Goal: Find contact information: Find contact information

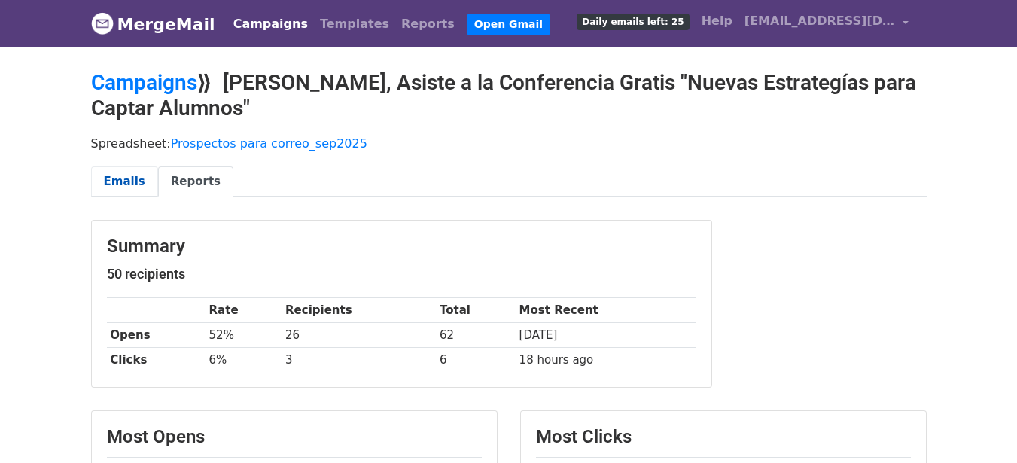
click at [109, 176] on link "Emails" at bounding box center [124, 181] width 67 height 31
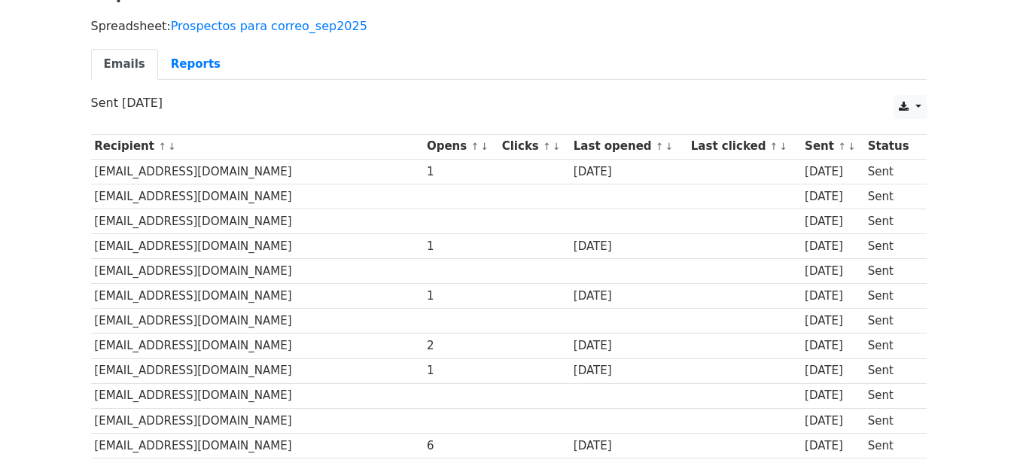
scroll to position [120, 0]
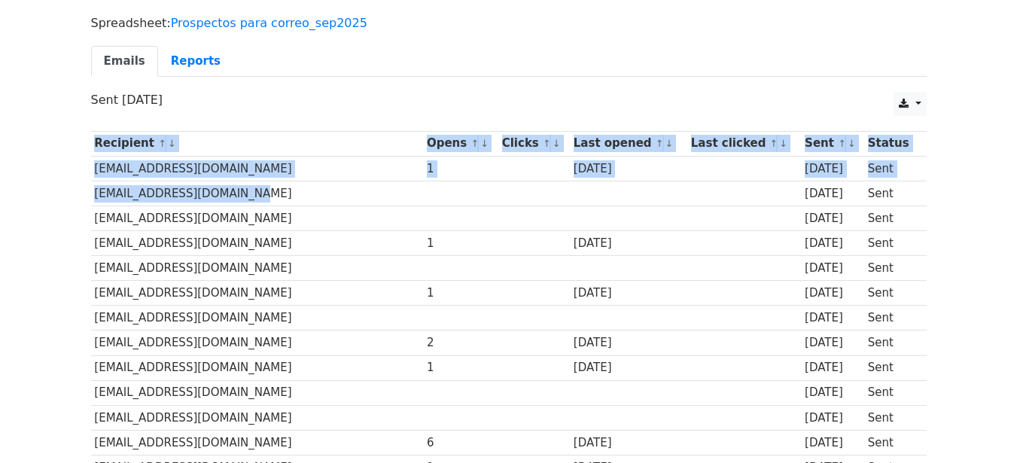
drag, startPoint x: 87, startPoint y: 170, endPoint x: 234, endPoint y: 181, distance: 147.9
drag, startPoint x: 89, startPoint y: 168, endPoint x: 111, endPoint y: 182, distance: 26.7
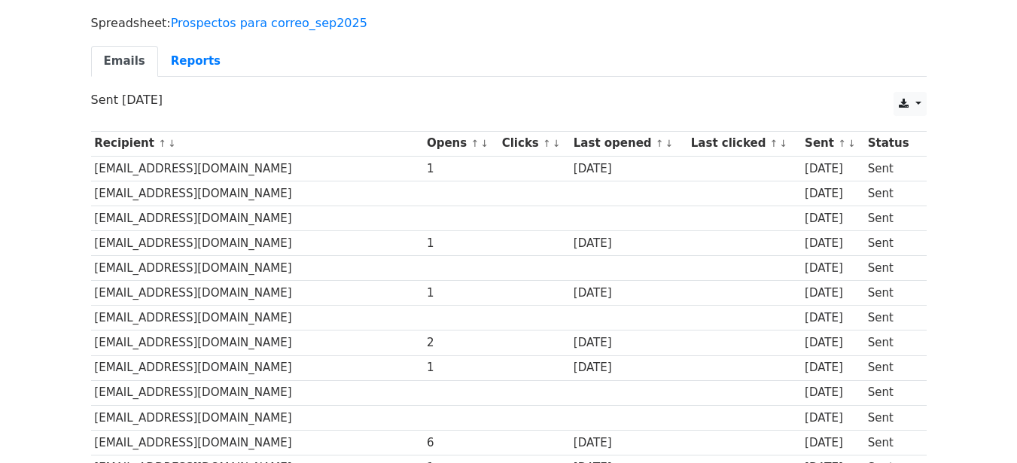
drag, startPoint x: 92, startPoint y: 169, endPoint x: 278, endPoint y: 167, distance: 186.0
click at [278, 167] on td "infosedeoriente@montessori.edu.co" at bounding box center [257, 168] width 333 height 25
copy td "infosedeoriente@montessori.edu.co"
drag, startPoint x: 304, startPoint y: 244, endPoint x: 95, endPoint y: 245, distance: 209.3
click at [95, 245] on td "admisionesmedellin@montessori.edu.co" at bounding box center [257, 243] width 333 height 25
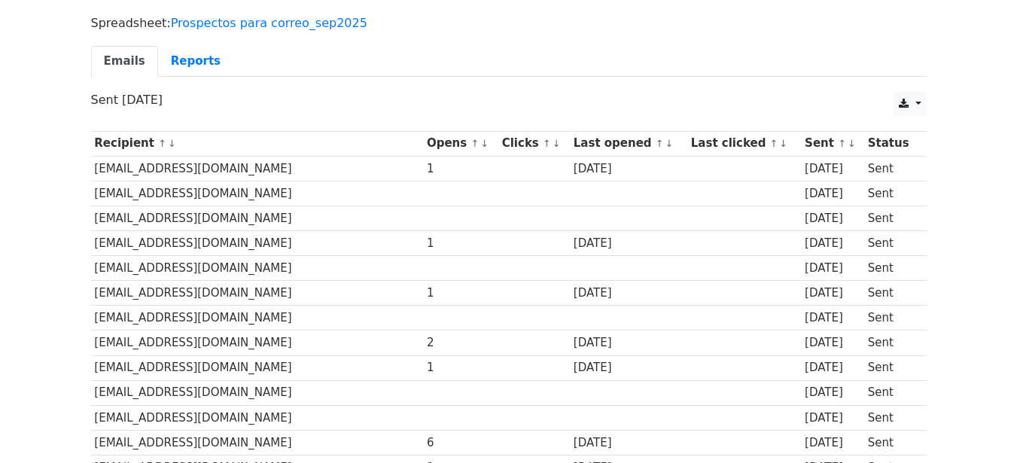
copy td "admisionesmedellin@montessori.edu.co"
drag, startPoint x: 270, startPoint y: 291, endPoint x: 93, endPoint y: 300, distance: 177.2
click at [93, 300] on td "comunicaciones@colegiohispano.edu.co" at bounding box center [257, 293] width 333 height 25
copy td "comunicaciones@colegiohispano.edu.co"
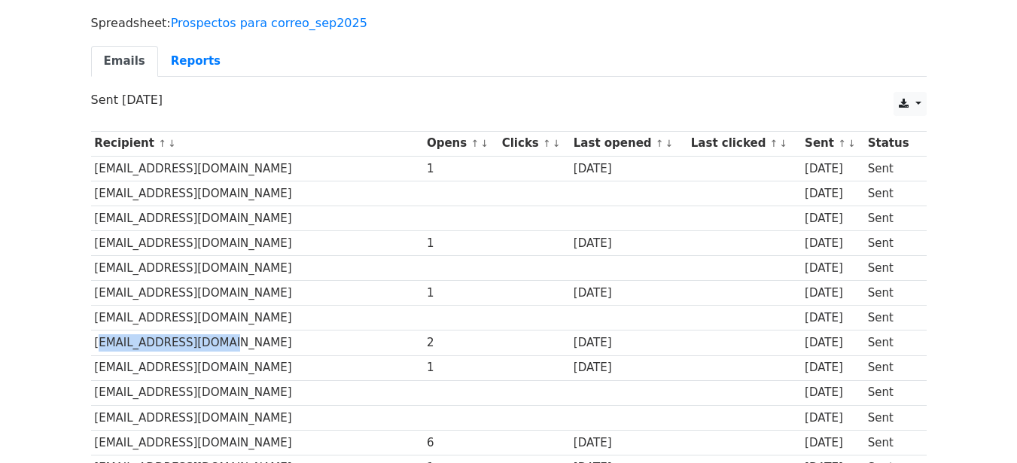
drag, startPoint x: 191, startPoint y: 344, endPoint x: 95, endPoint y: 338, distance: 96.6
click at [95, 338] on td "cicloinicial@dsch.cl" at bounding box center [257, 343] width 333 height 25
copy td "cicloinicial@dsch.cl"
drag, startPoint x: 187, startPoint y: 370, endPoint x: 95, endPoint y: 363, distance: 92.1
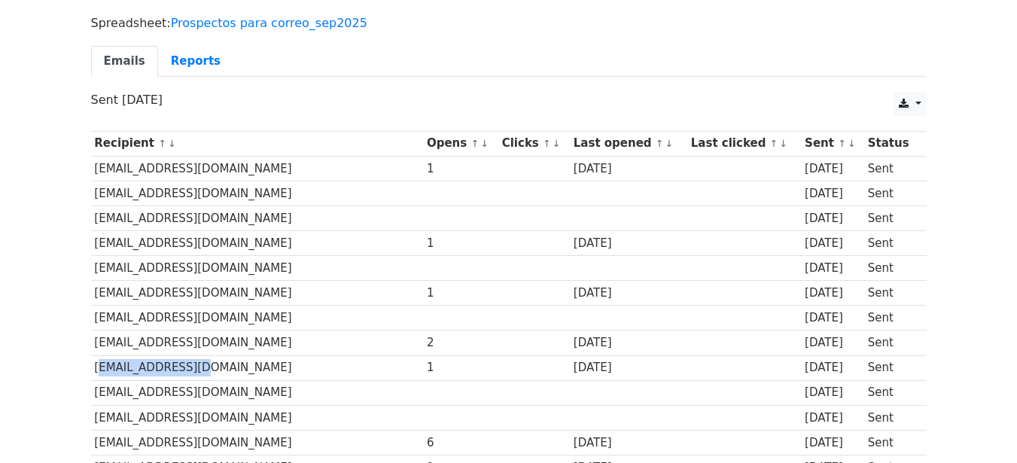
click at [95, 363] on td "admision@dsch.cl" at bounding box center [257, 367] width 333 height 25
copy td "admision@dsch.cl"
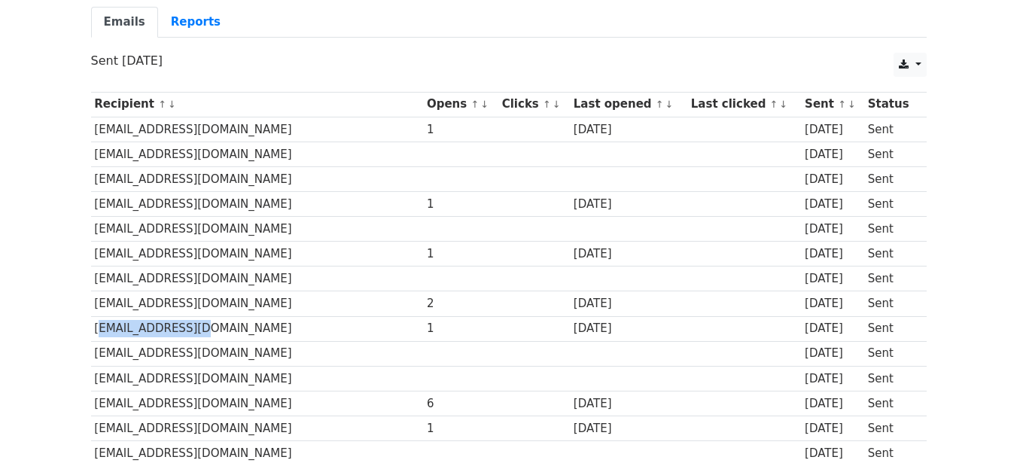
scroll to position [181, 0]
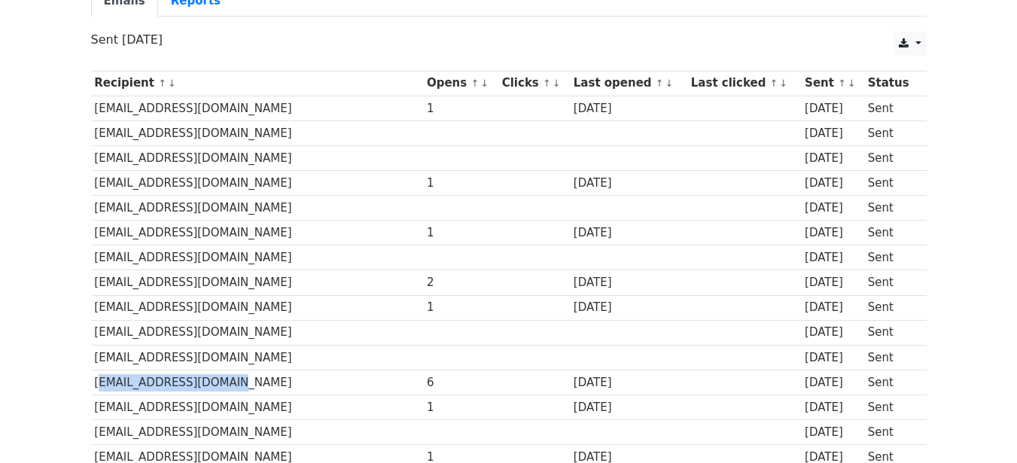
drag, startPoint x: 207, startPoint y: 382, endPoint x: 94, endPoint y: 378, distance: 113.0
click at [94, 378] on td "secretaria@cbi.edu.pe" at bounding box center [257, 382] width 333 height 25
copy td "secretaria@cbi.edu.pe"
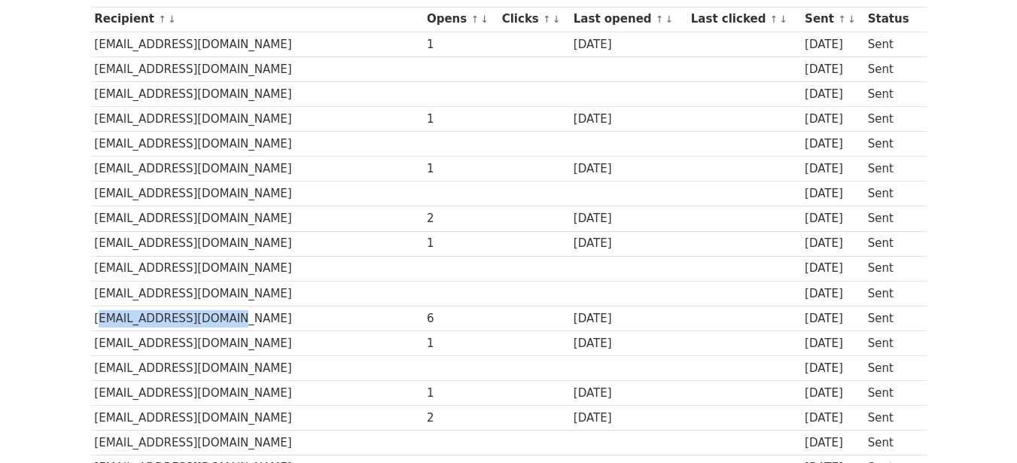
scroll to position [271, 0]
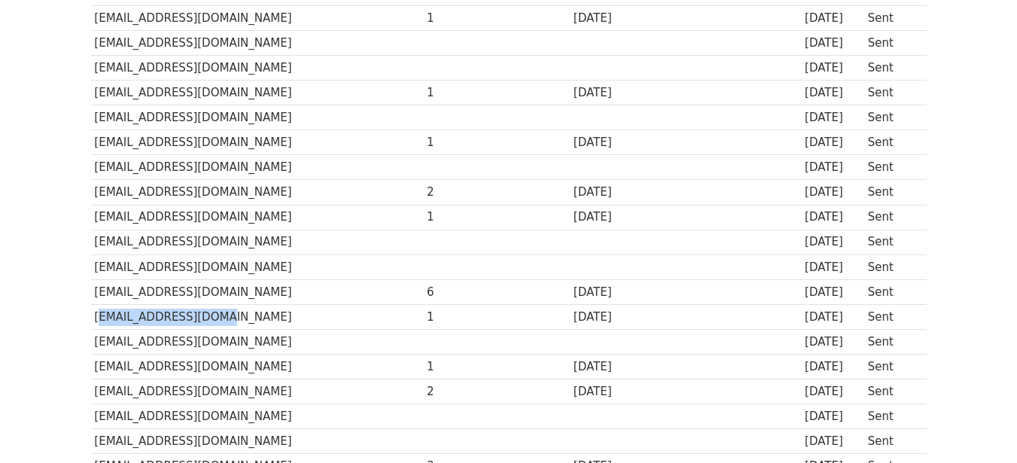
drag, startPoint x: 201, startPoint y: 318, endPoint x: 95, endPoint y: 318, distance: 106.2
click at [95, 318] on td "admision@cbi.edu.pe" at bounding box center [257, 316] width 333 height 25
copy td "admision@cbi.edu.pe"
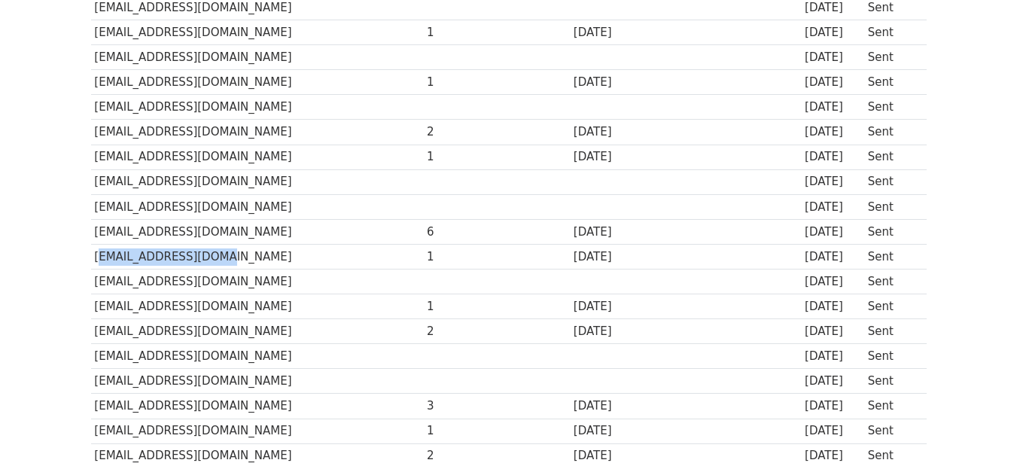
scroll to position [361, 0]
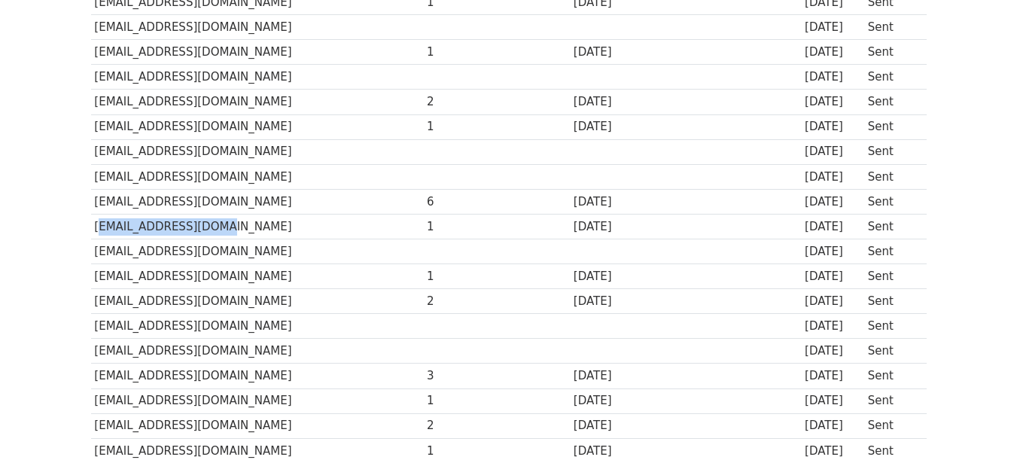
drag, startPoint x: 271, startPoint y: 276, endPoint x: 96, endPoint y: 274, distance: 175.4
click at [96, 274] on td "webmaster@purezabogota.edu.co" at bounding box center [257, 276] width 333 height 25
copy td "webmaster@purezabogota.edu.co"
drag, startPoint x: 337, startPoint y: 302, endPoint x: 96, endPoint y: 306, distance: 240.2
click at [96, 306] on td "pei-coordinacion@colegiointernacional.edu.mx" at bounding box center [257, 301] width 333 height 25
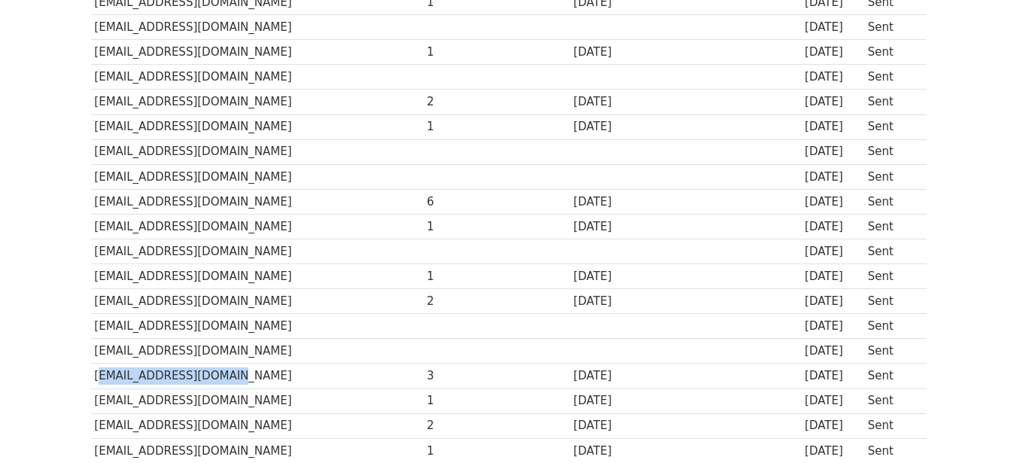
drag, startPoint x: 206, startPoint y: 375, endPoint x: 96, endPoint y: 379, distance: 110.0
click at [96, 379] on td "secretaria@crg.edu.co" at bounding box center [257, 376] width 333 height 25
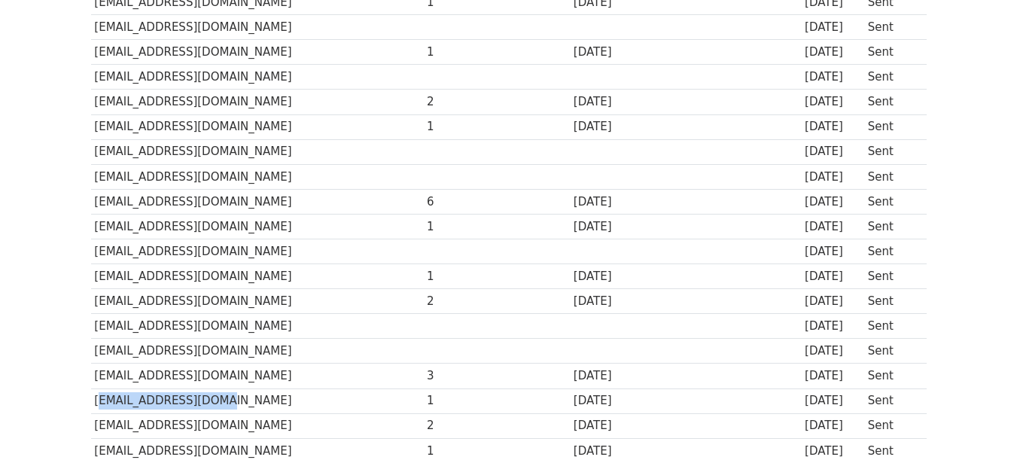
drag, startPoint x: 196, startPoint y: 402, endPoint x: 94, endPoint y: 402, distance: 101.6
click at [94, 402] on td "direction@lafase.cl" at bounding box center [257, 400] width 333 height 25
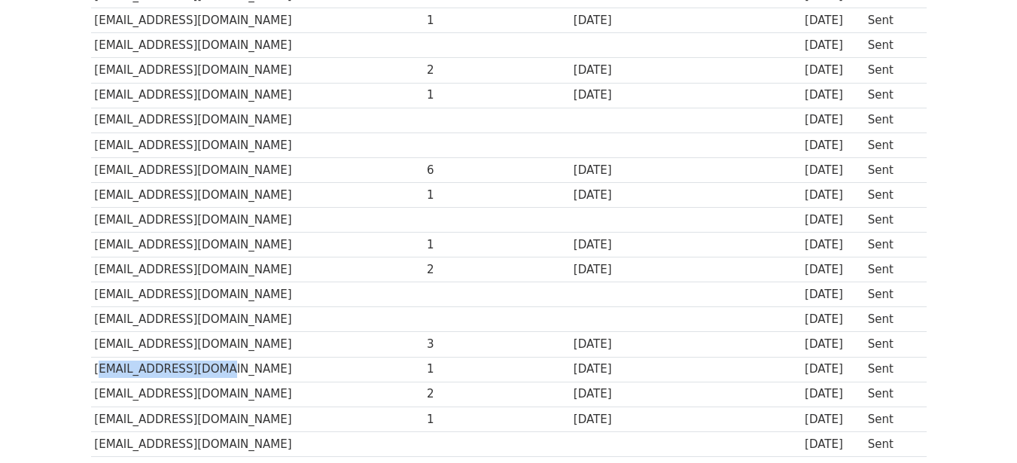
scroll to position [422, 0]
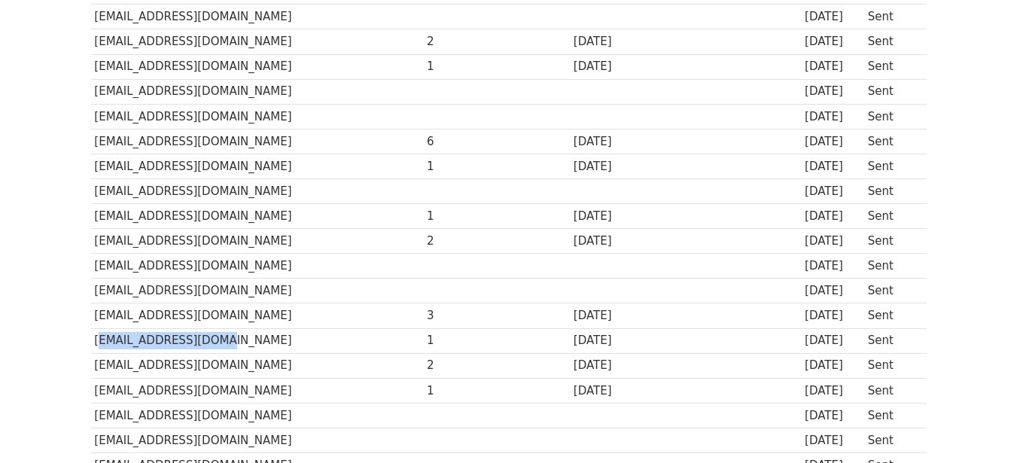
drag, startPoint x: 316, startPoint y: 364, endPoint x: 96, endPoint y: 367, distance: 219.9
click at [96, 367] on td "administradorweb@teresianobogota.edu.co" at bounding box center [257, 365] width 333 height 25
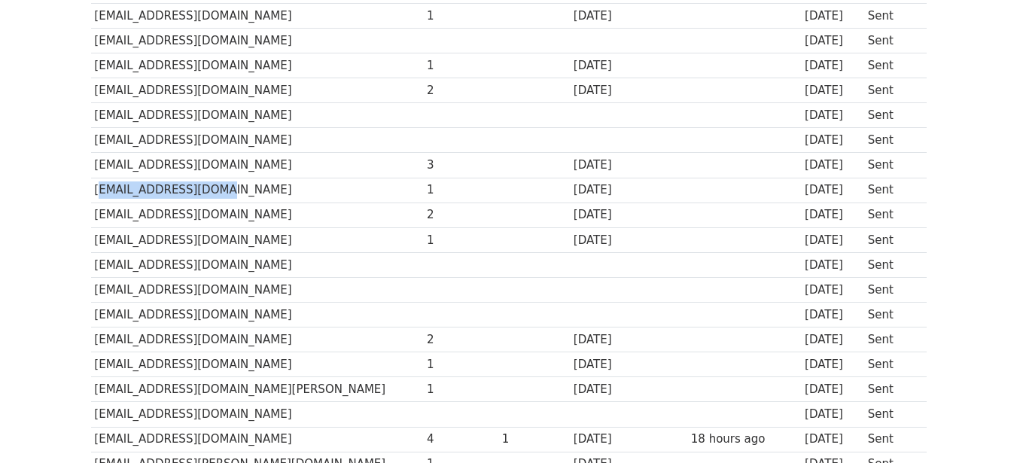
scroll to position [602, 0]
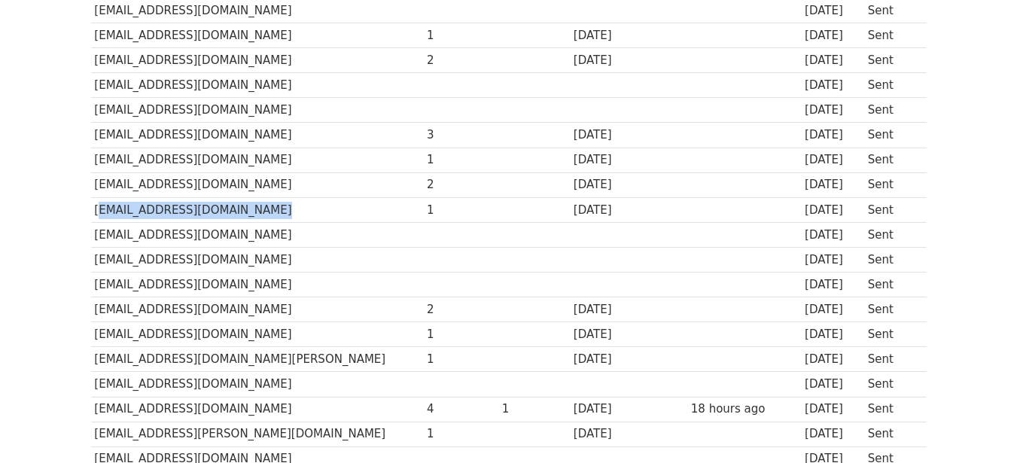
drag, startPoint x: 240, startPoint y: 210, endPoint x: 119, endPoint y: 328, distance: 168.8
click at [93, 207] on td "link@colegiointegral.edu.ar" at bounding box center [257, 209] width 333 height 25
drag, startPoint x: 292, startPoint y: 309, endPoint x: 96, endPoint y: 313, distance: 196.5
click at [96, 313] on td "comunicaciones@colegiosanlorenzo.org" at bounding box center [257, 309] width 333 height 25
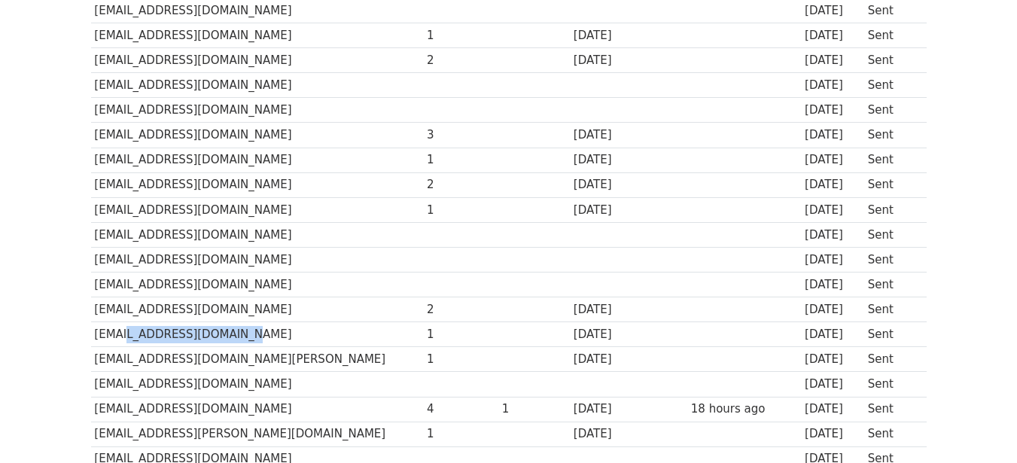
drag, startPoint x: 216, startPoint y: 337, endPoint x: 115, endPoint y: 343, distance: 101.1
click at [115, 343] on td "info@capouilliez.edu.gt" at bounding box center [257, 334] width 333 height 25
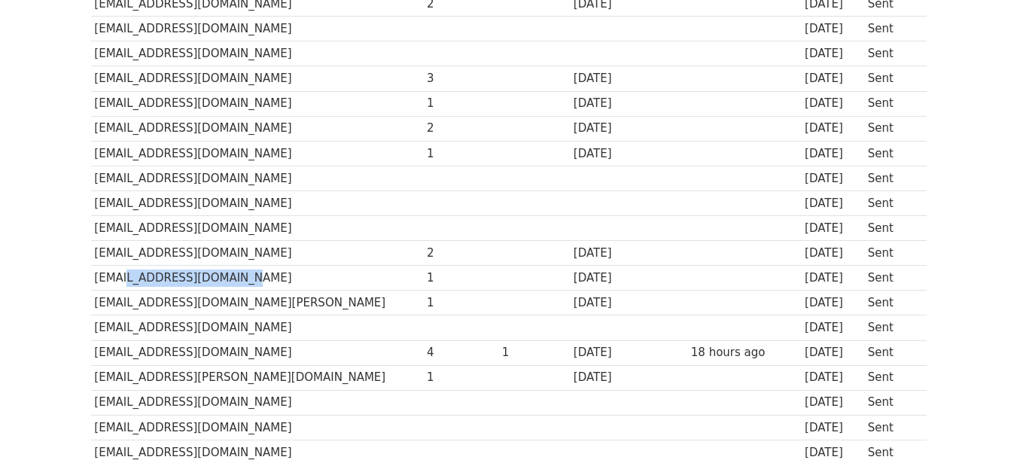
scroll to position [663, 0]
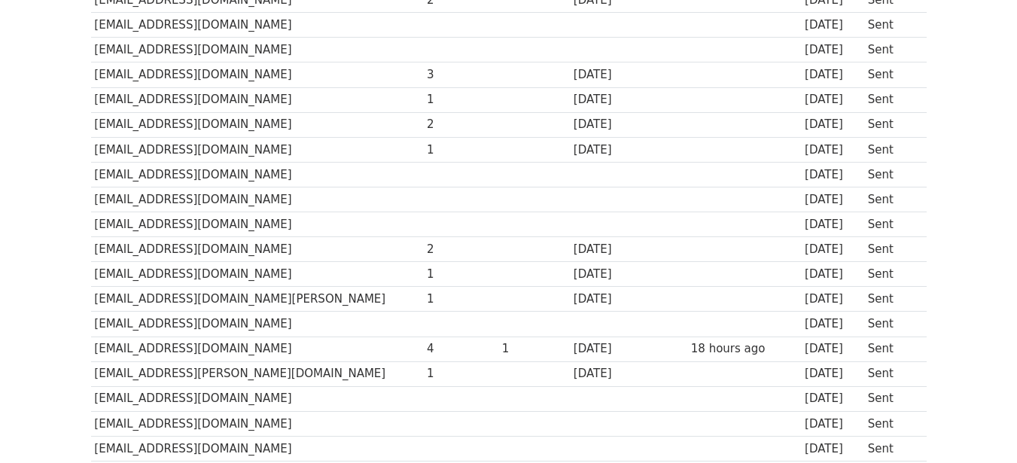
click at [323, 380] on td "pr.polanco@colegiociudad.edu.mx" at bounding box center [257, 373] width 333 height 25
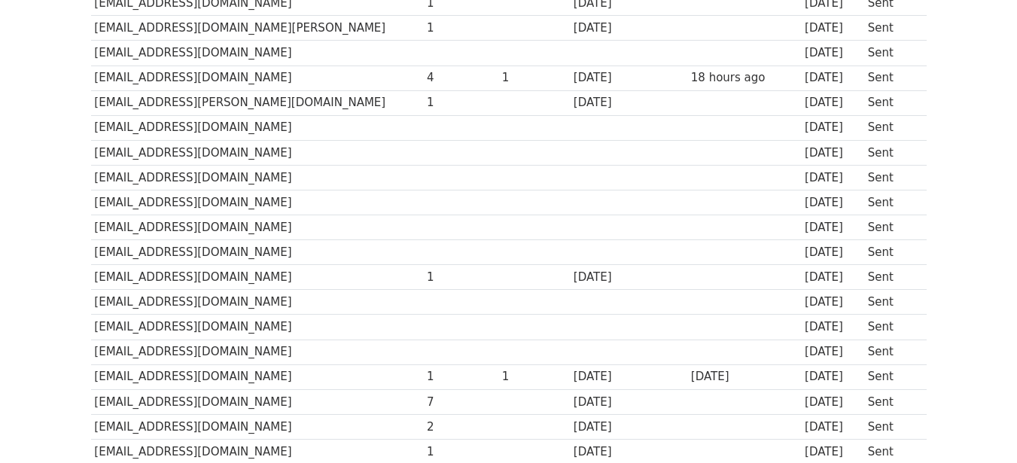
scroll to position [964, 0]
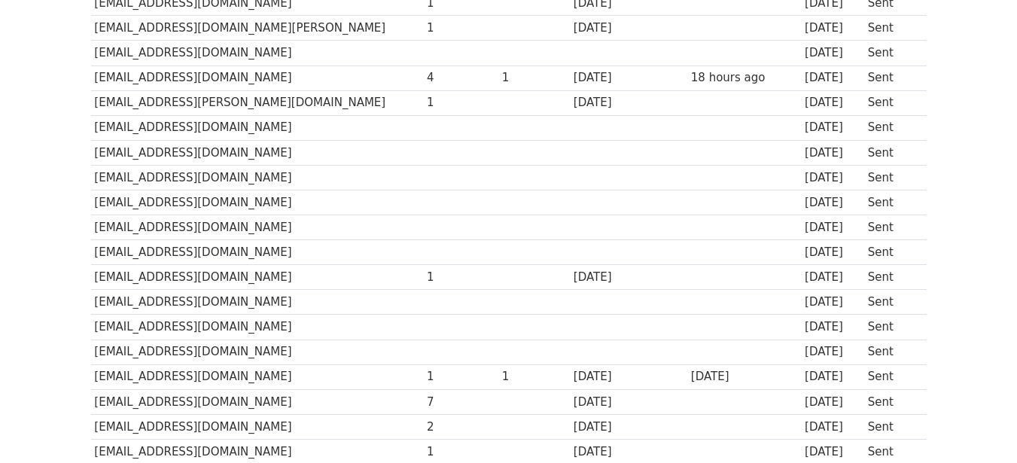
drag, startPoint x: 93, startPoint y: 282, endPoint x: 290, endPoint y: 281, distance: 196.5
click at [290, 281] on td "admision@sanantoniodepadua.edu.pe" at bounding box center [257, 277] width 333 height 25
drag, startPoint x: 245, startPoint y: 380, endPoint x: 95, endPoint y: 379, distance: 150.6
click at [95, 379] on td "admisiones@clermont.edu.co" at bounding box center [257, 376] width 333 height 25
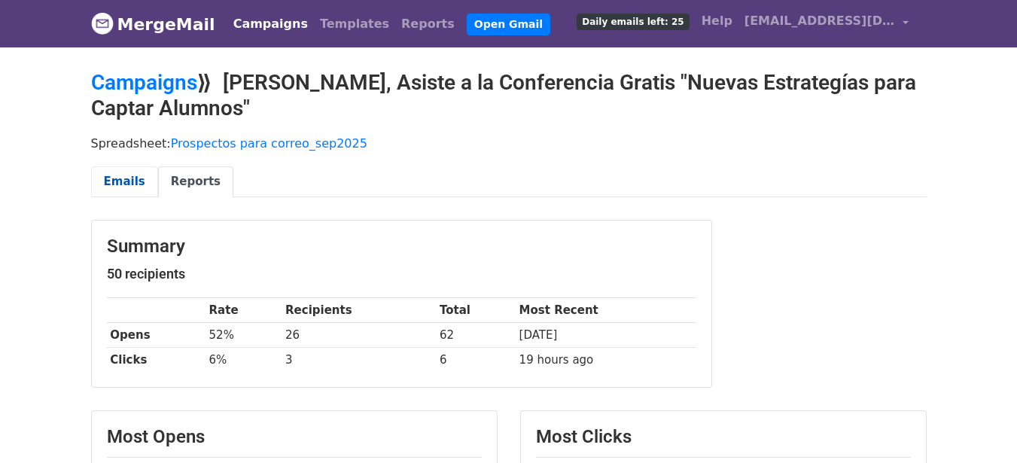
click at [126, 181] on link "Emails" at bounding box center [124, 181] width 67 height 31
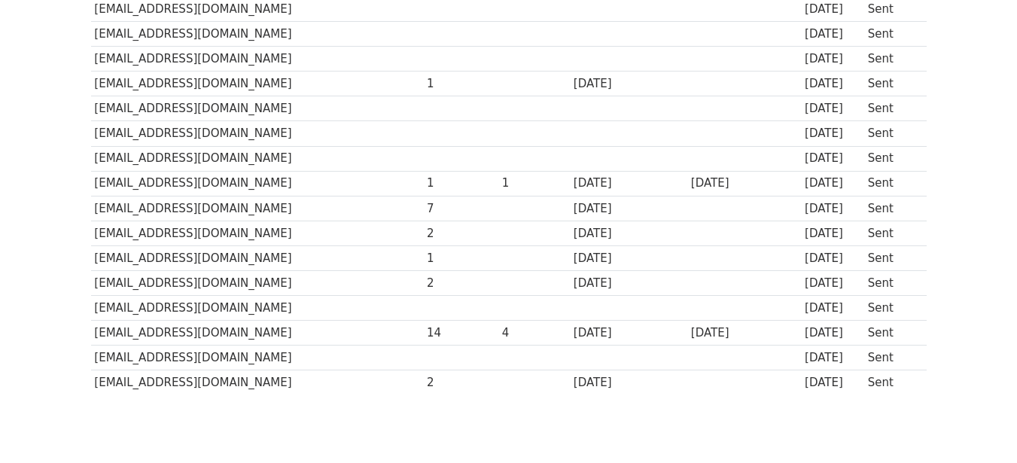
scroll to position [1129, 0]
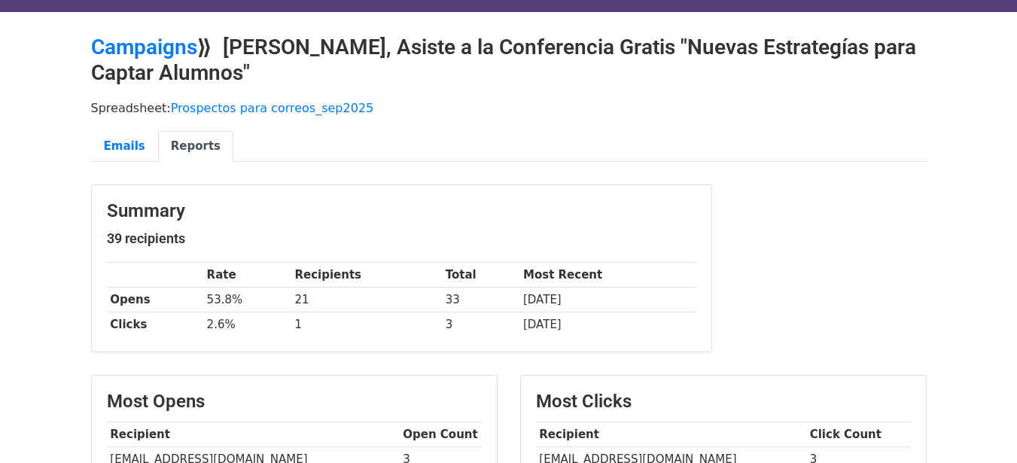
scroll to position [29, 0]
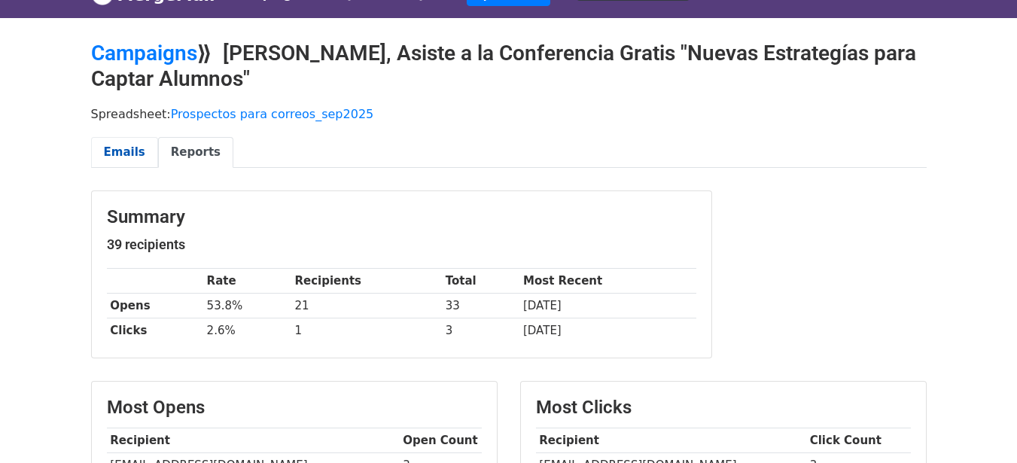
click at [129, 156] on link "Emails" at bounding box center [124, 152] width 67 height 31
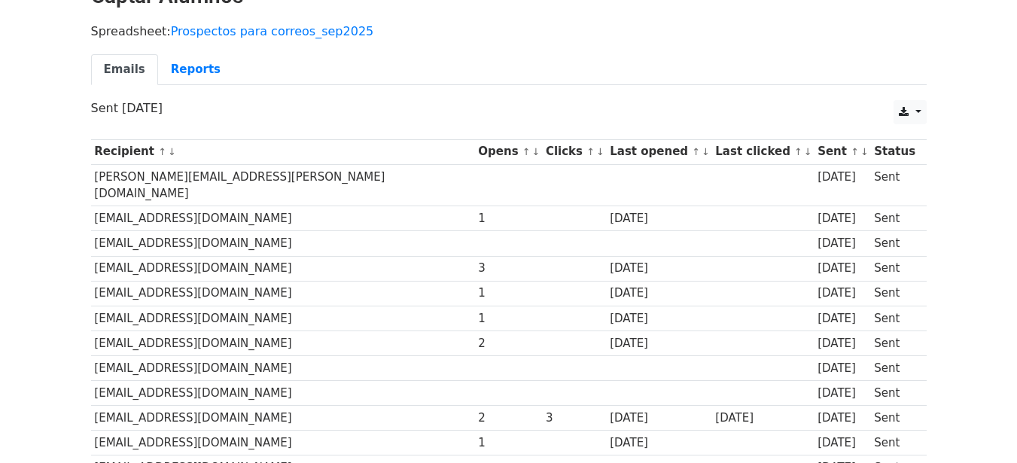
scroll to position [114, 0]
